Goal: Information Seeking & Learning: Learn about a topic

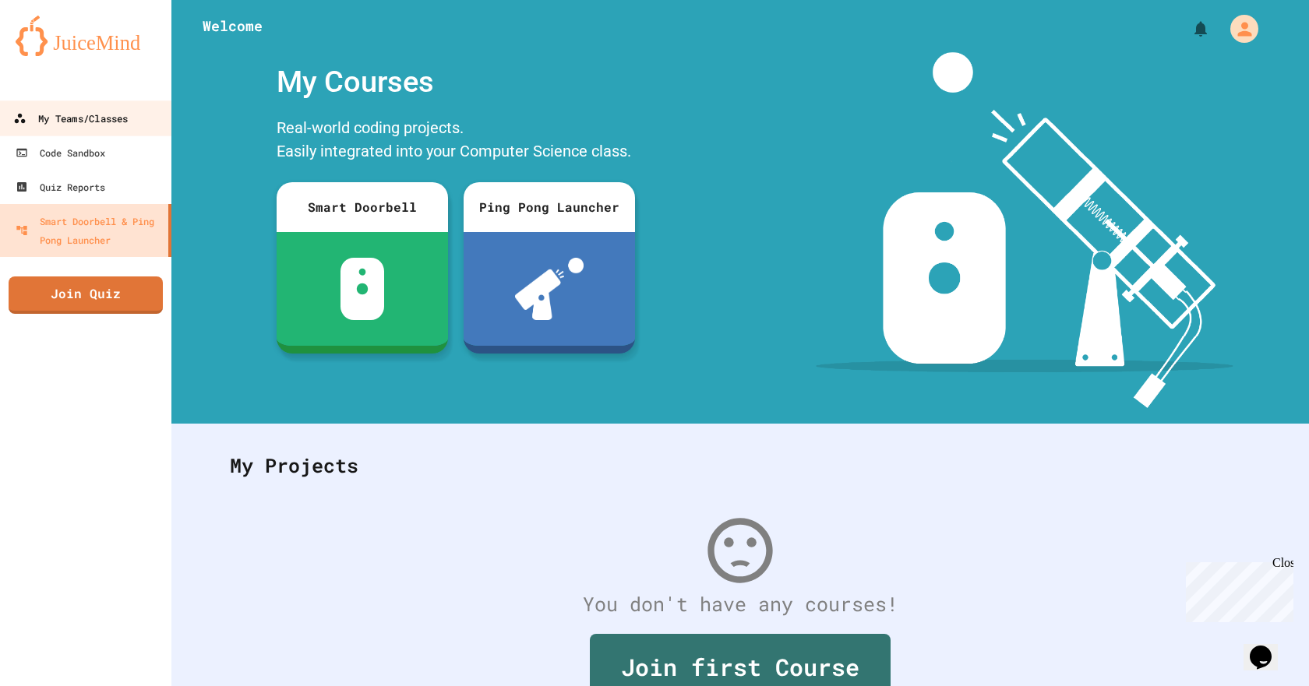
click at [86, 129] on link "My Teams/Classes" at bounding box center [86, 118] width 177 height 35
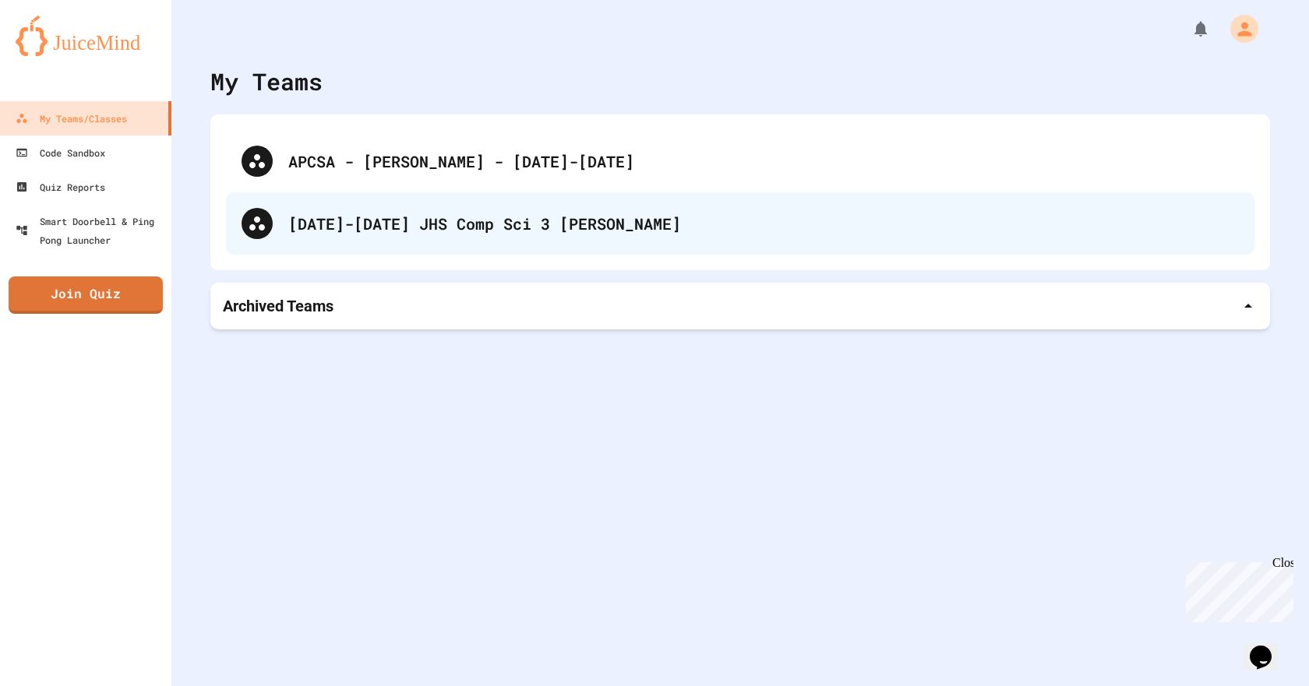
click at [470, 221] on div "[DATE]-[DATE] JHS Comp Sci 3 [PERSON_NAME]" at bounding box center [763, 223] width 951 height 23
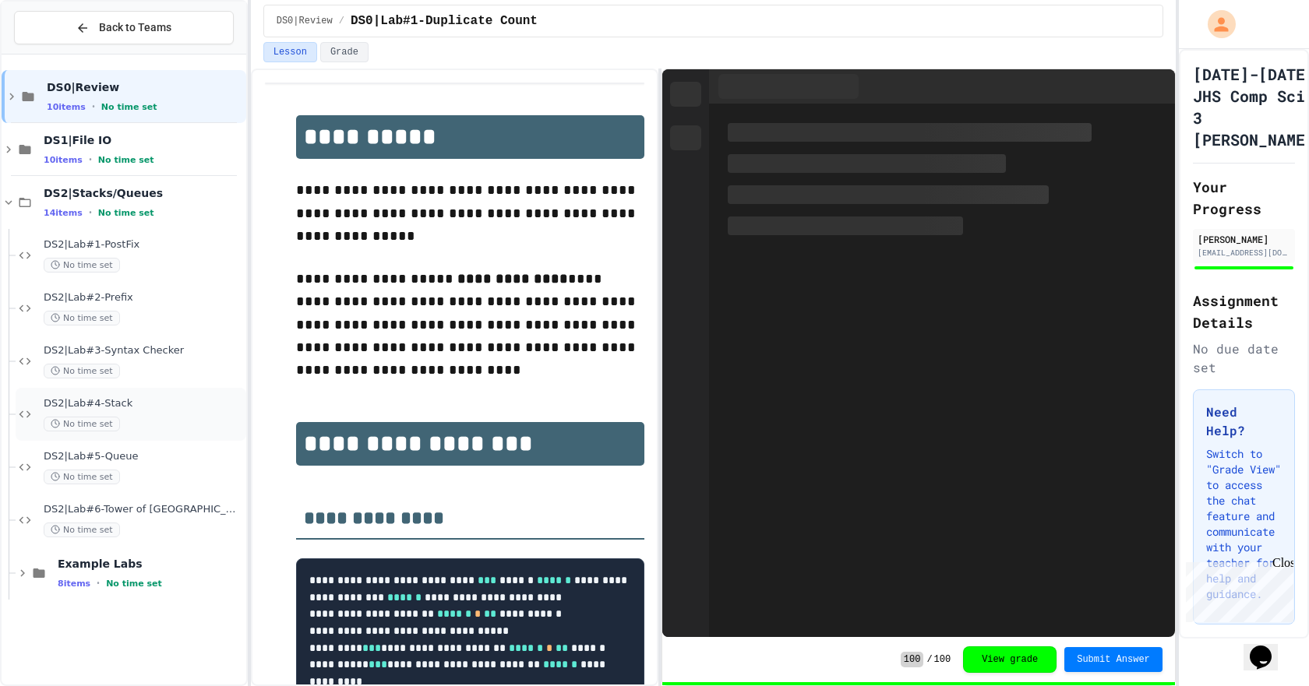
click at [109, 404] on span "DS2|Lab#4-Stack" at bounding box center [143, 403] width 199 height 13
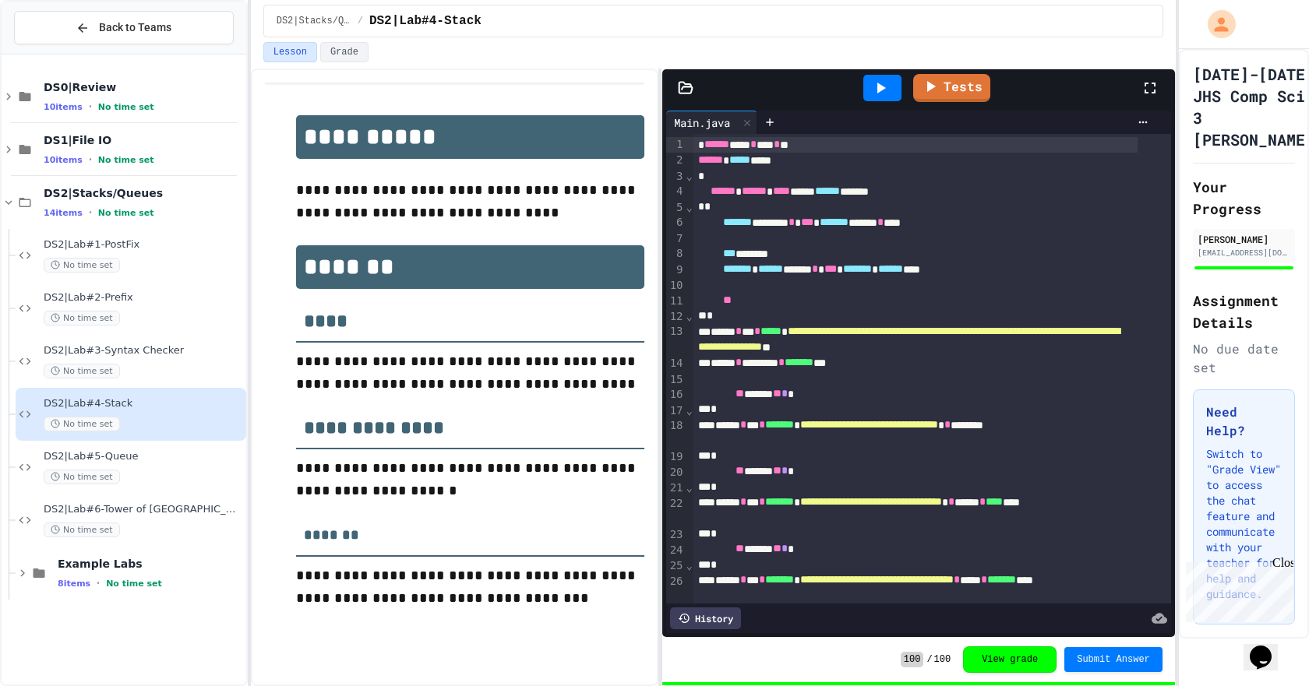
click at [337, 39] on div "DS2|Stacks/Queues / DS2|Lab#4-Stack" at bounding box center [713, 21] width 925 height 42
click at [337, 51] on button "Grade" at bounding box center [344, 52] width 48 height 20
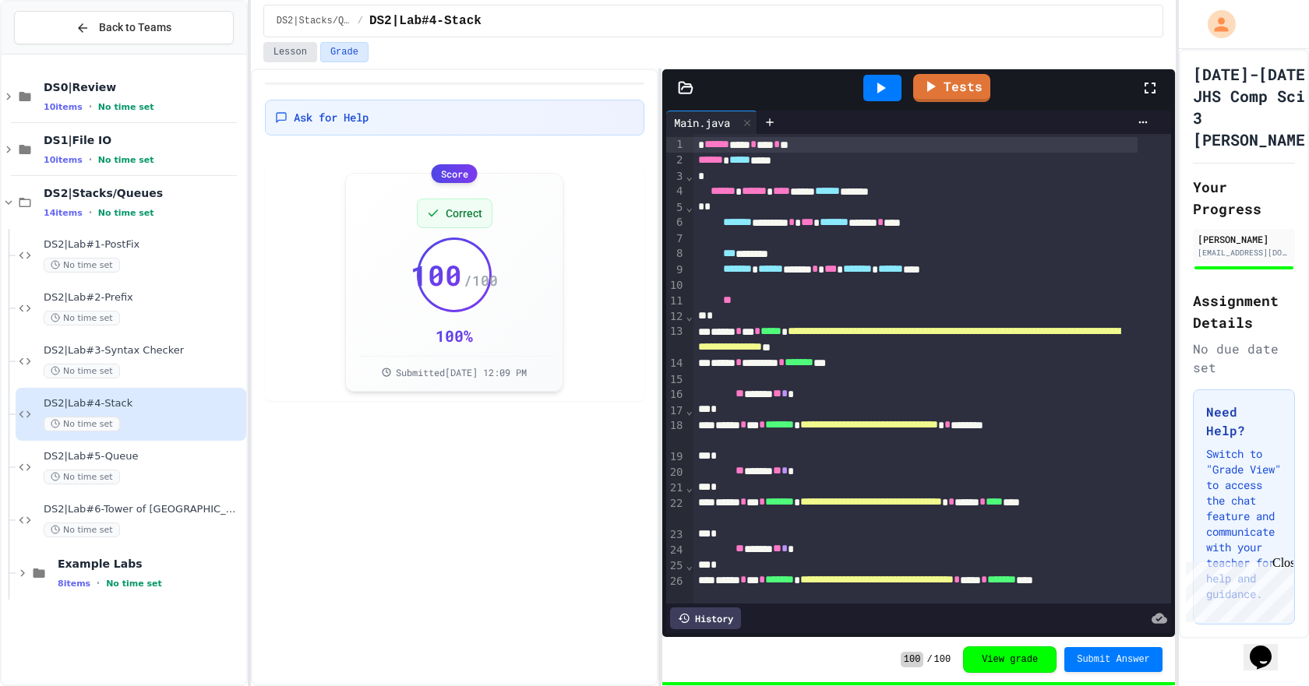
click at [280, 53] on button "Lesson" at bounding box center [290, 52] width 54 height 20
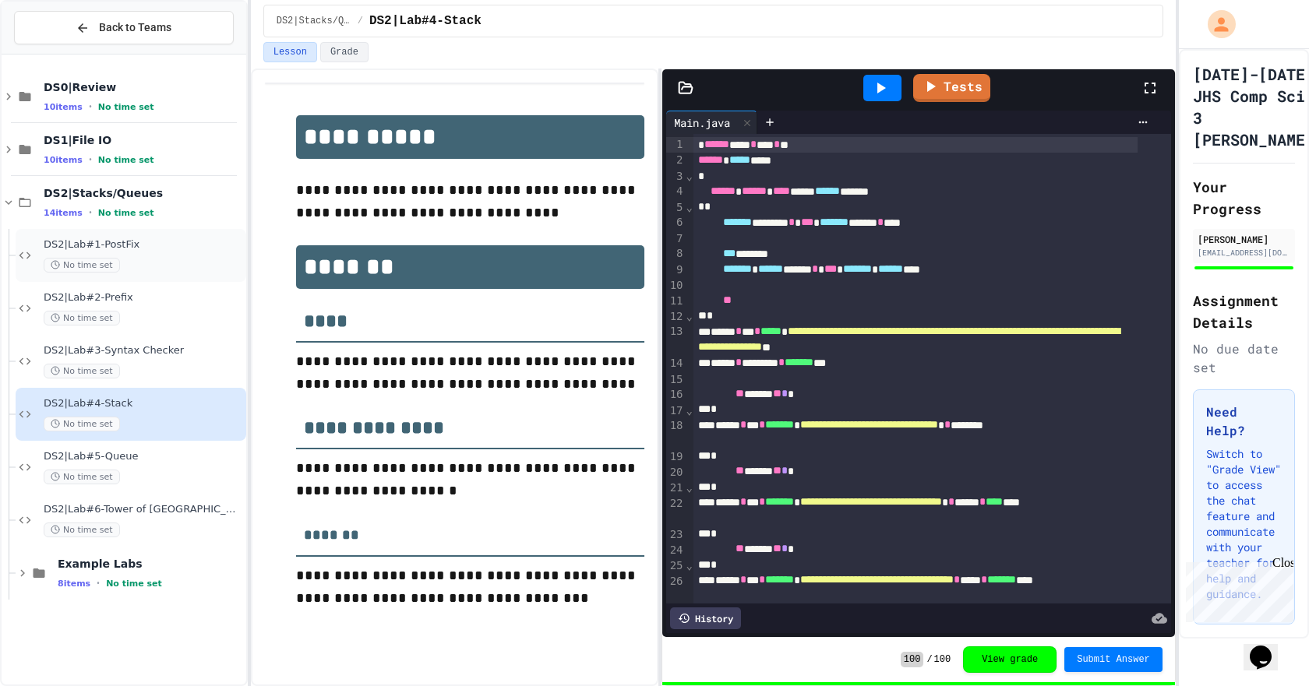
click at [156, 269] on div "No time set" at bounding box center [143, 265] width 199 height 15
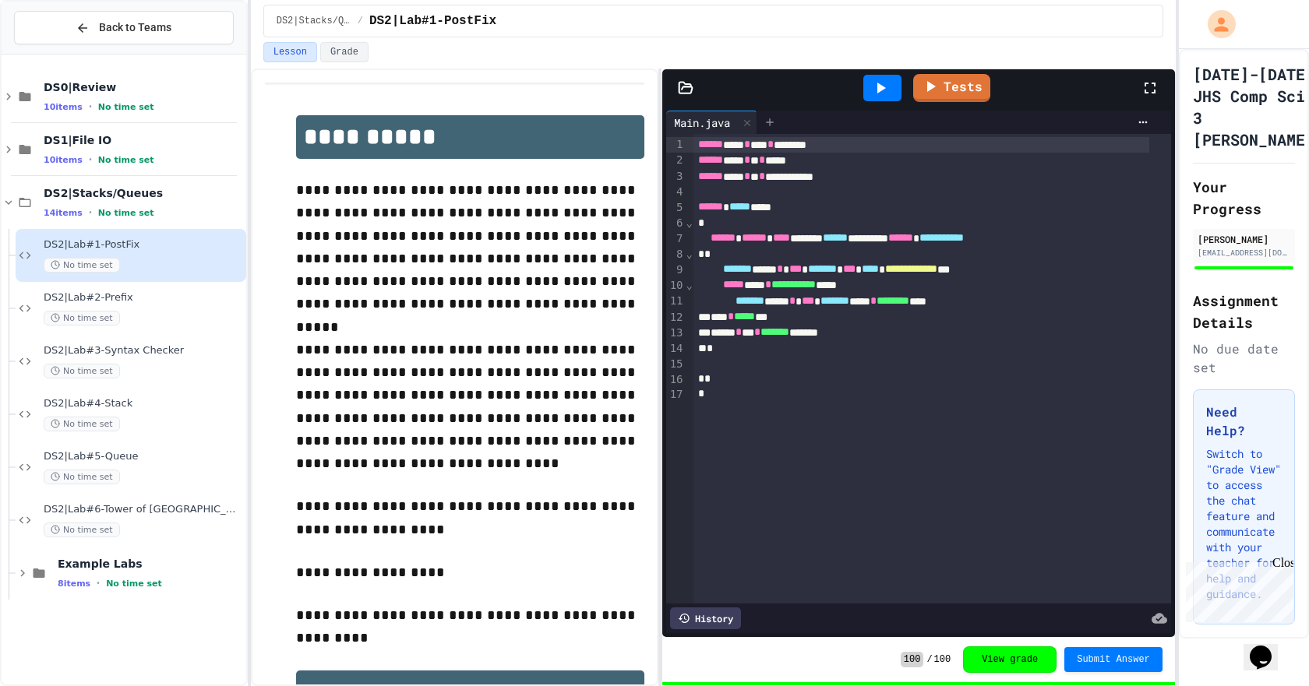
click at [772, 118] on icon at bounding box center [770, 122] width 12 height 12
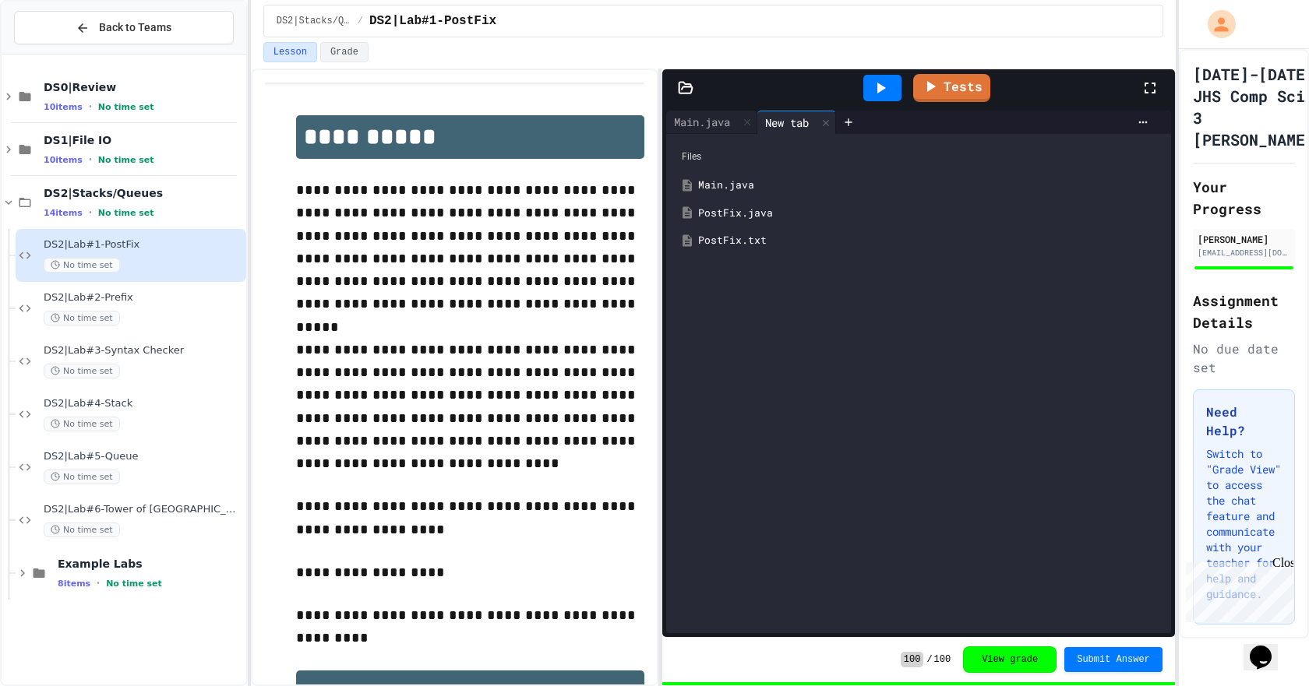
click at [746, 224] on div "PostFix.java" at bounding box center [918, 213] width 489 height 28
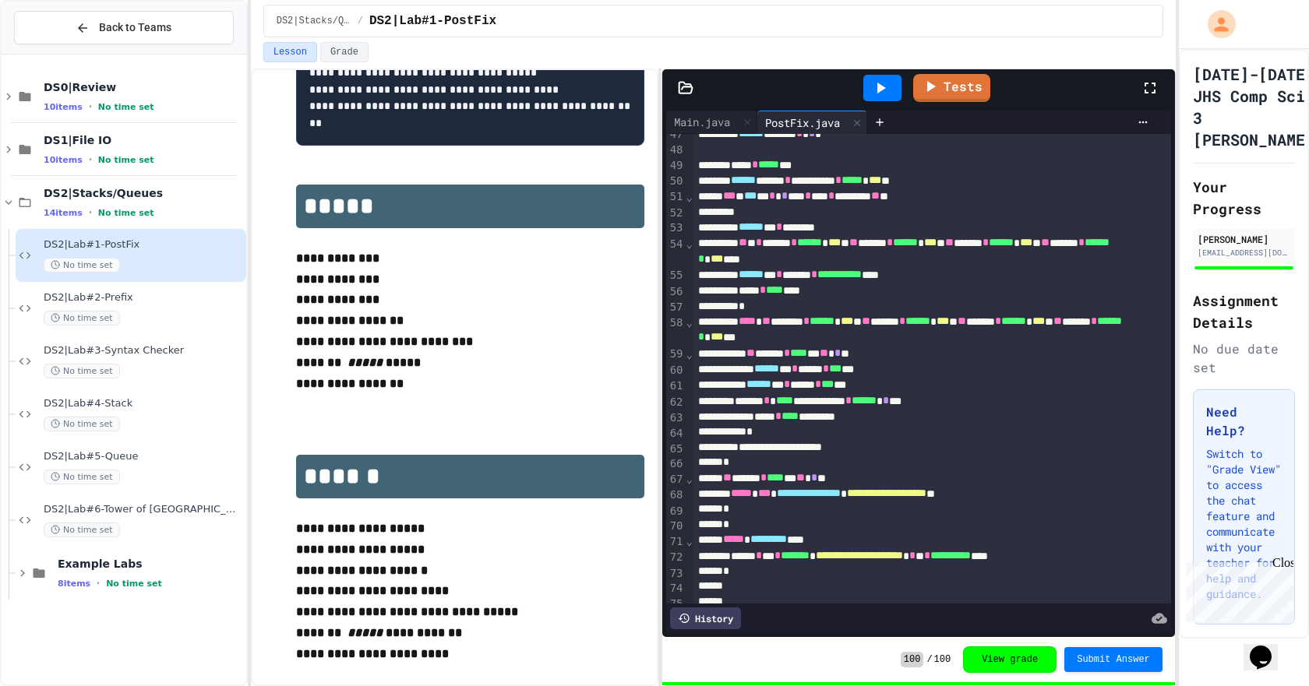
scroll to position [775, 0]
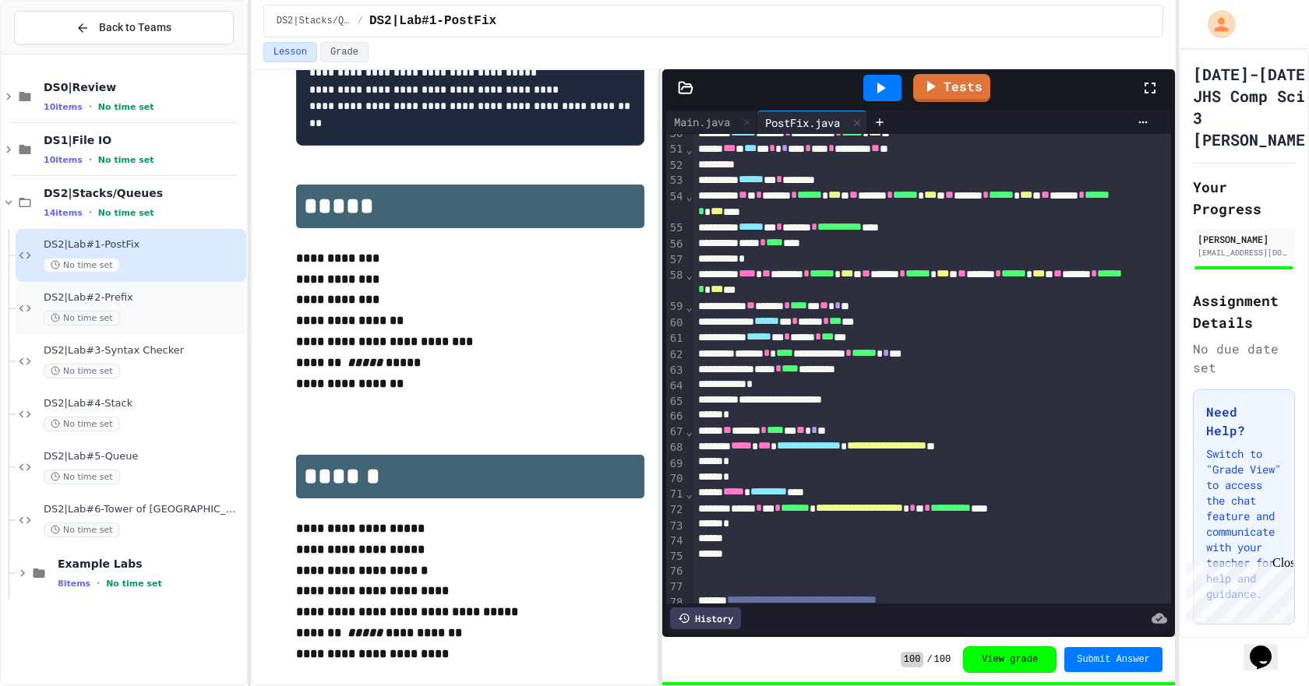
click at [65, 305] on div "DS2|Lab#2-Prefix No time set" at bounding box center [143, 308] width 199 height 34
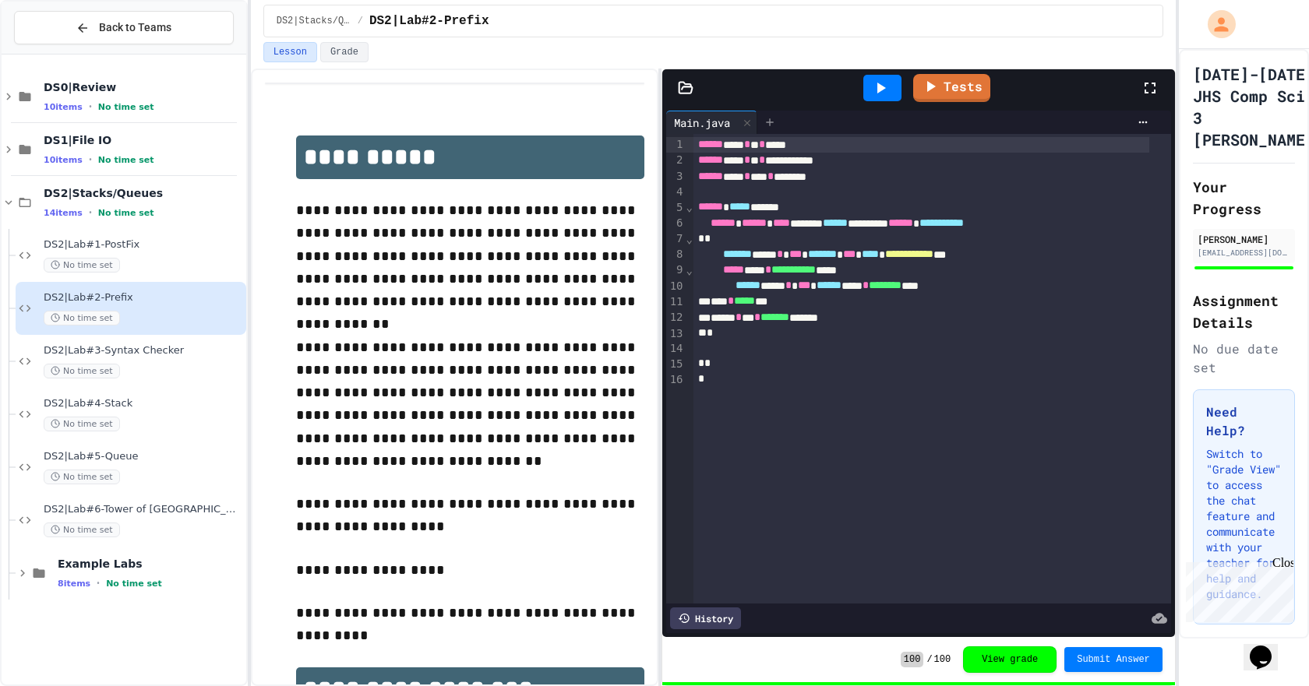
click at [771, 112] on div at bounding box center [769, 122] width 25 height 23
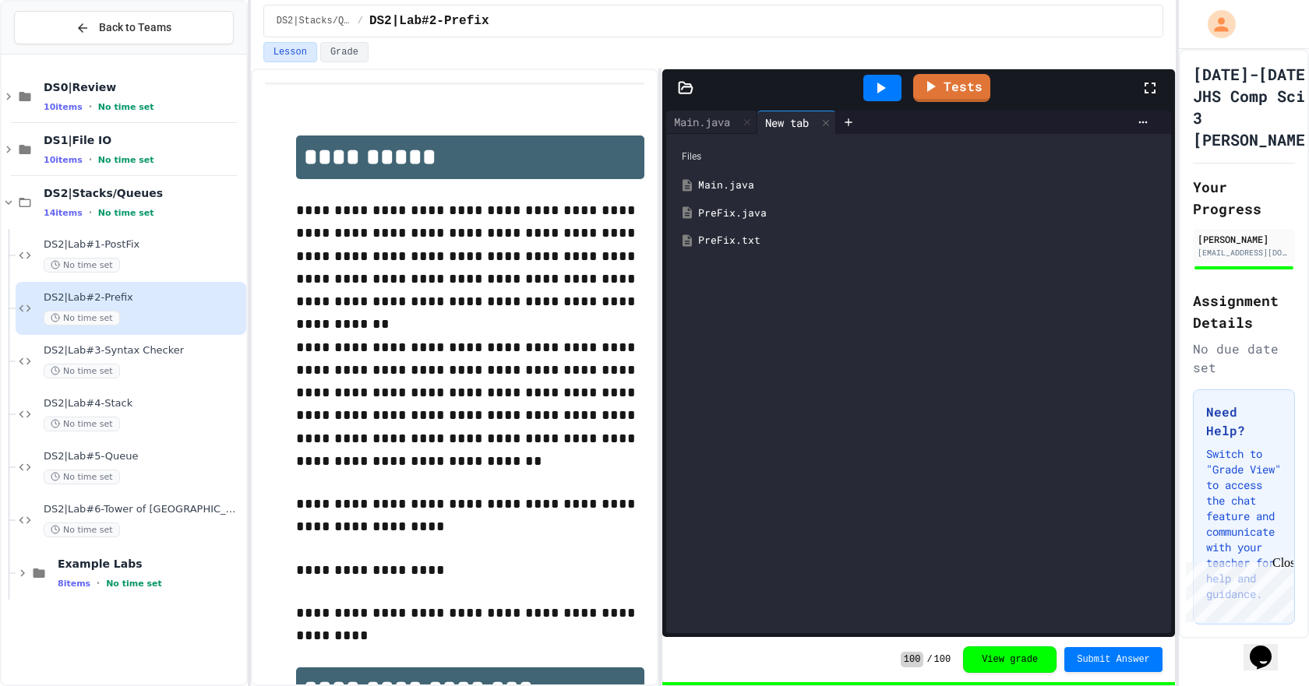
click at [776, 210] on div "PreFix.java" at bounding box center [930, 214] width 464 height 16
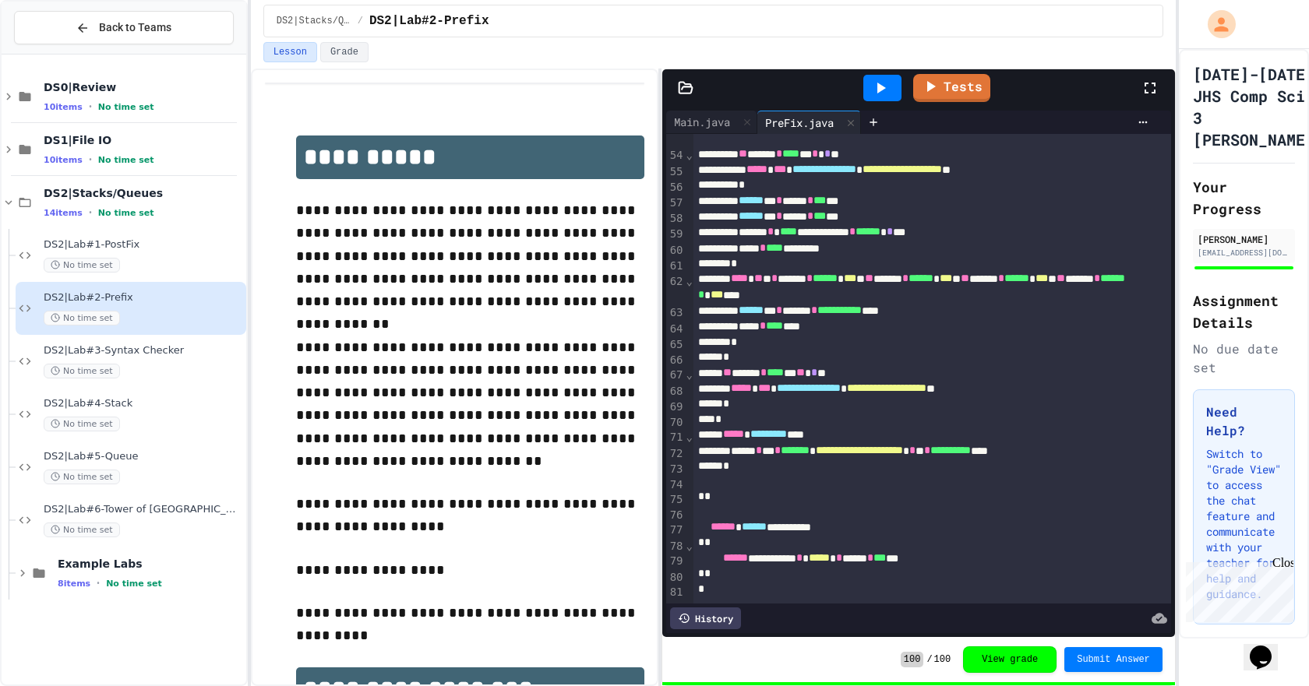
scroll to position [856, 0]
click at [103, 365] on span "No time set" at bounding box center [82, 371] width 76 height 15
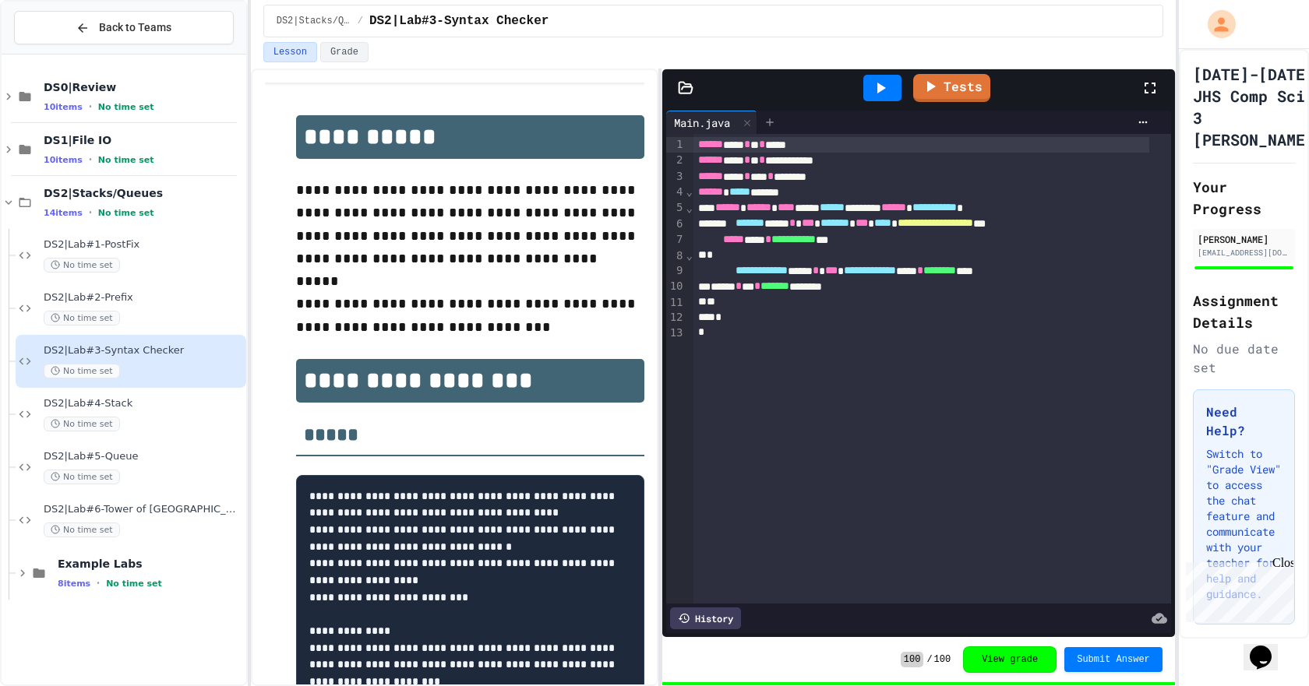
click at [774, 121] on icon at bounding box center [770, 122] width 12 height 12
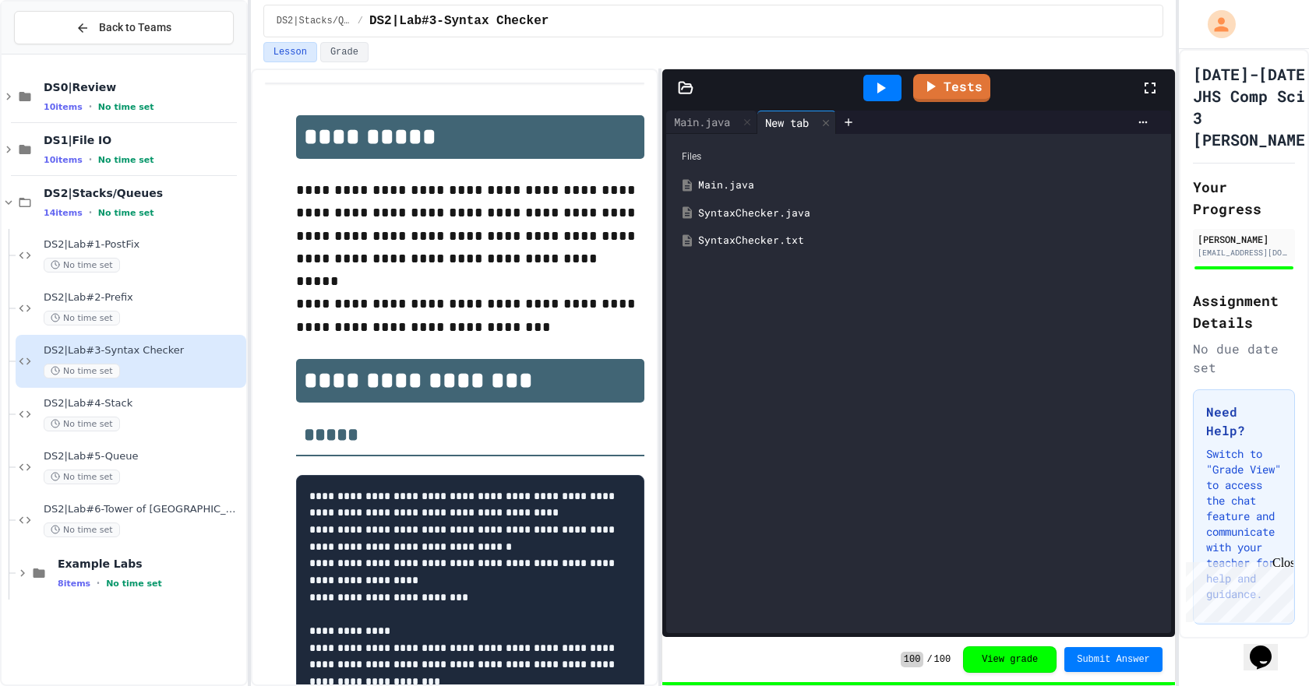
click at [756, 211] on div "SyntaxChecker.java" at bounding box center [930, 214] width 464 height 16
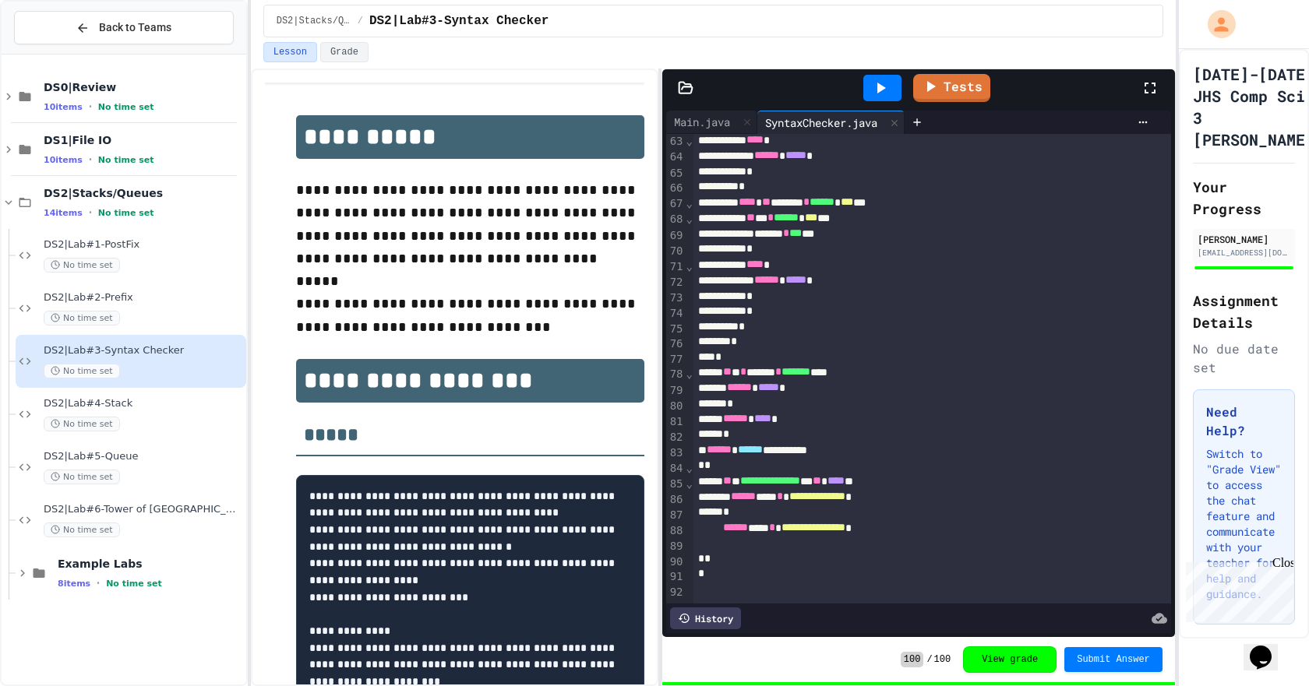
scroll to position [1026, 0]
